Goal: Information Seeking & Learning: Check status

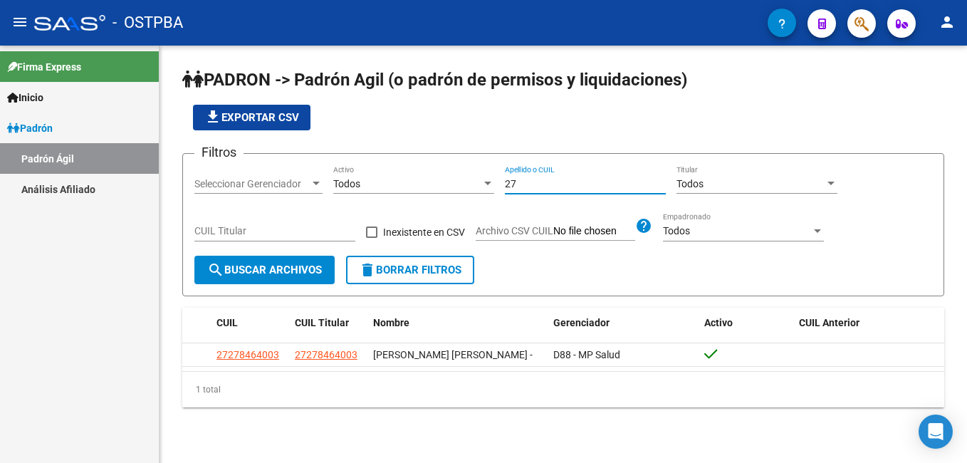
type input "2"
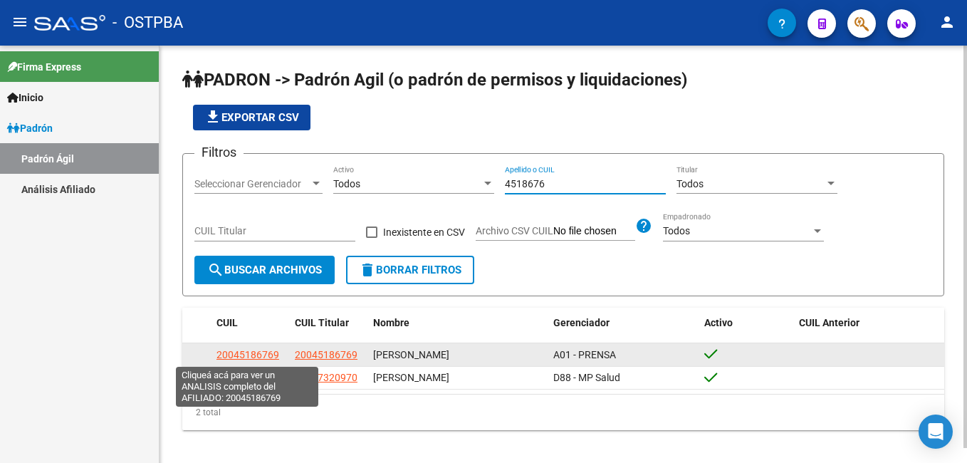
type input "4518676"
click at [243, 350] on span "20045186769" at bounding box center [247, 354] width 63 height 11
type textarea "20045186769"
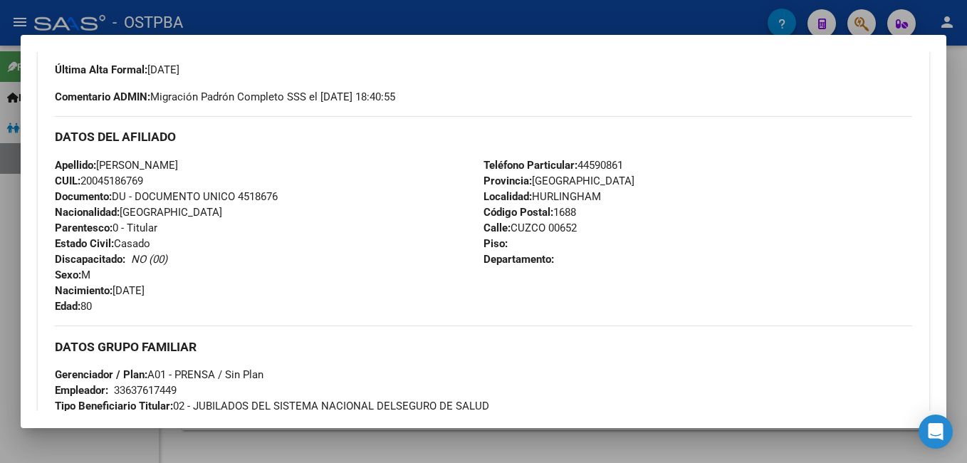
scroll to position [321, 0]
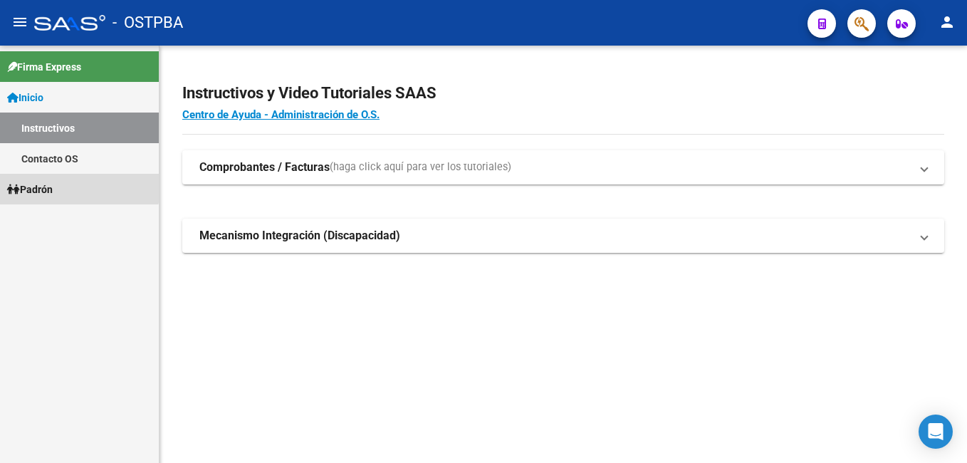
click at [61, 186] on link "Padrón" at bounding box center [79, 189] width 159 height 31
click at [61, 185] on link "Padrón" at bounding box center [79, 189] width 159 height 31
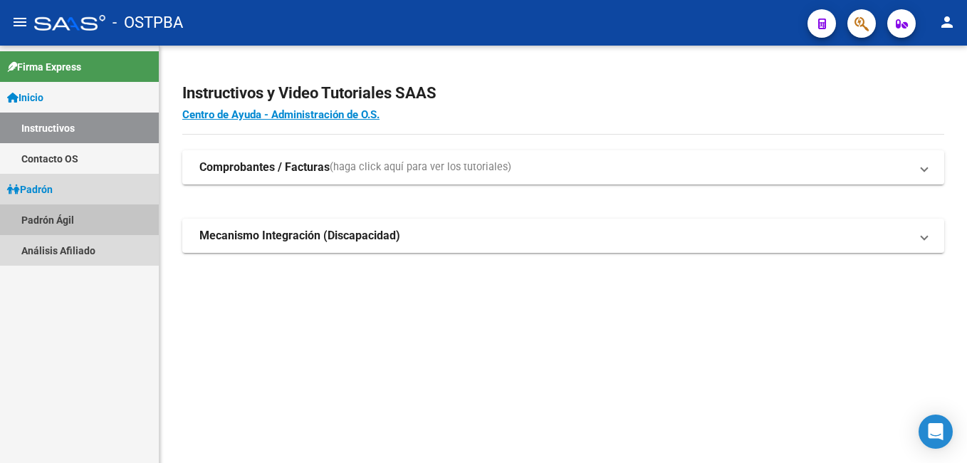
click at [65, 219] on link "Padrón Ágil" at bounding box center [79, 219] width 159 height 31
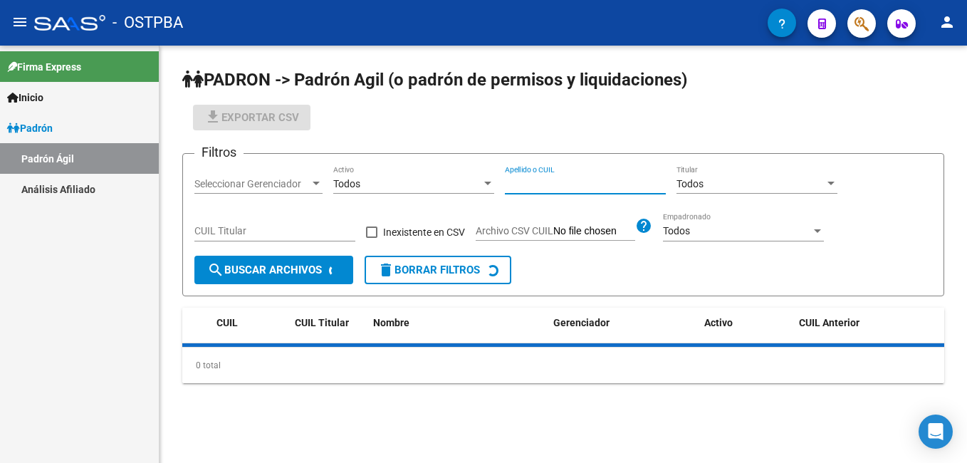
click at [505, 179] on input "Apellido o CUIL" at bounding box center [585, 184] width 161 height 12
